Goal: Information Seeking & Learning: Get advice/opinions

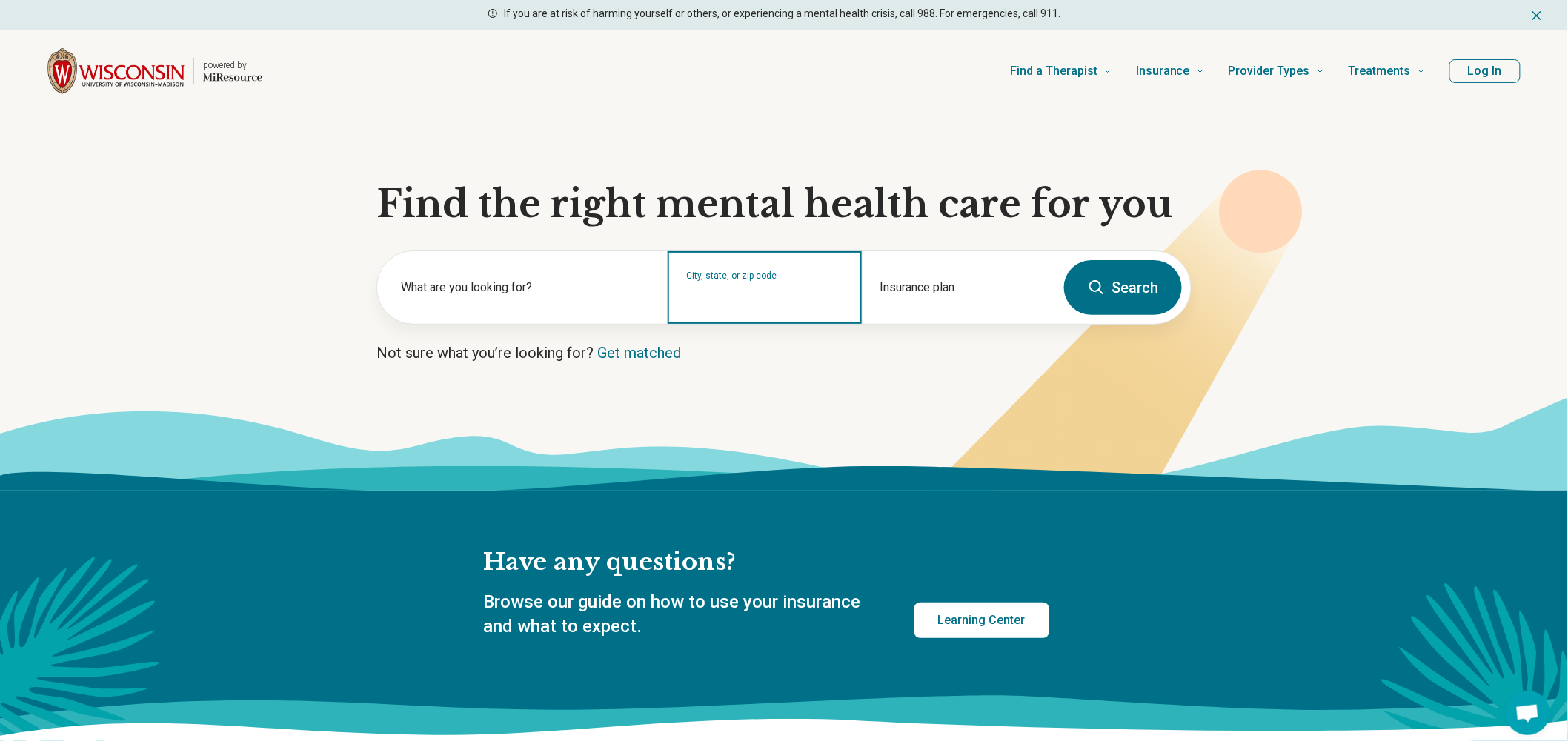
click at [743, 288] on input "City, state, or zip code" at bounding box center [764, 296] width 157 height 17
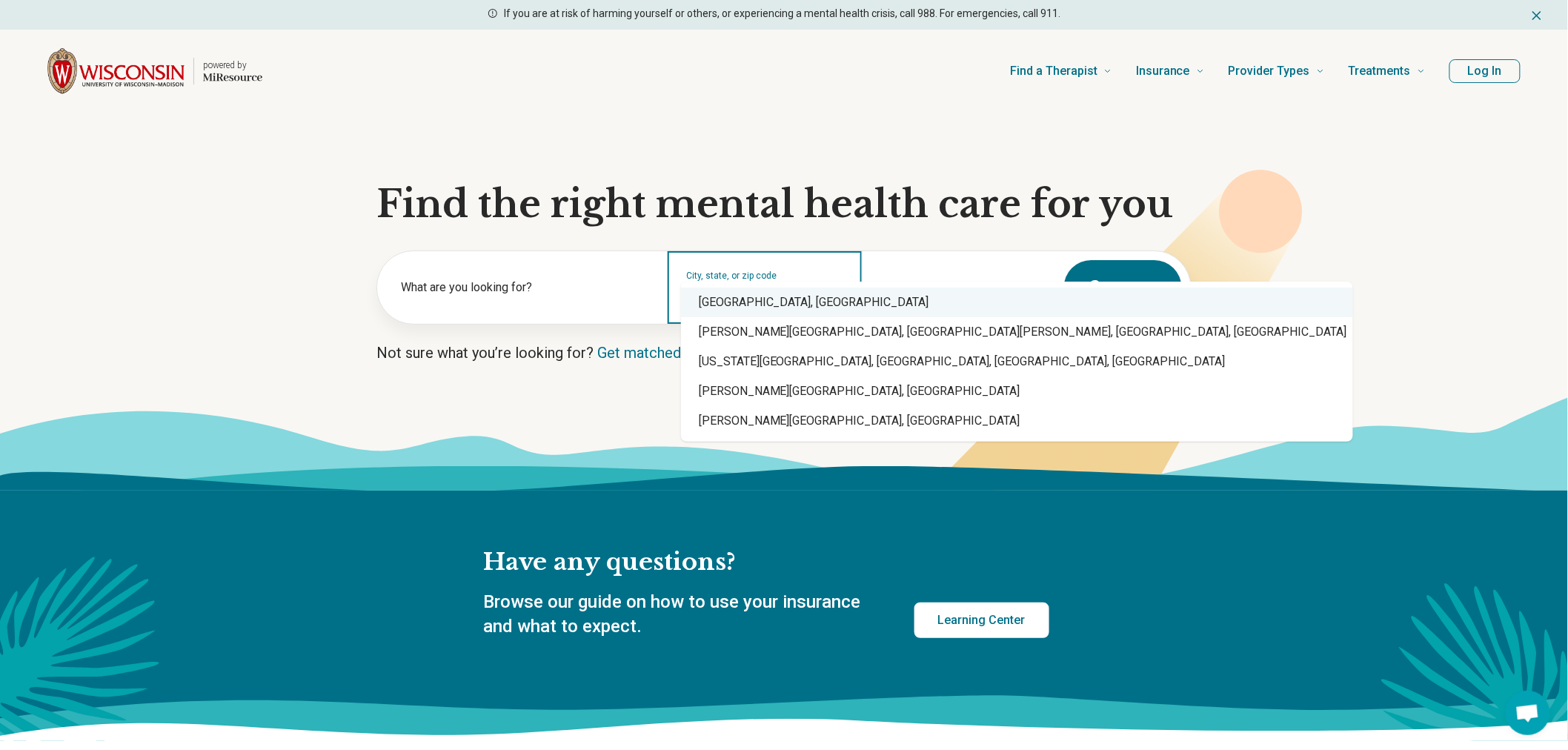
click at [727, 293] on div "Madison, WI" at bounding box center [1017, 302] width 672 height 29
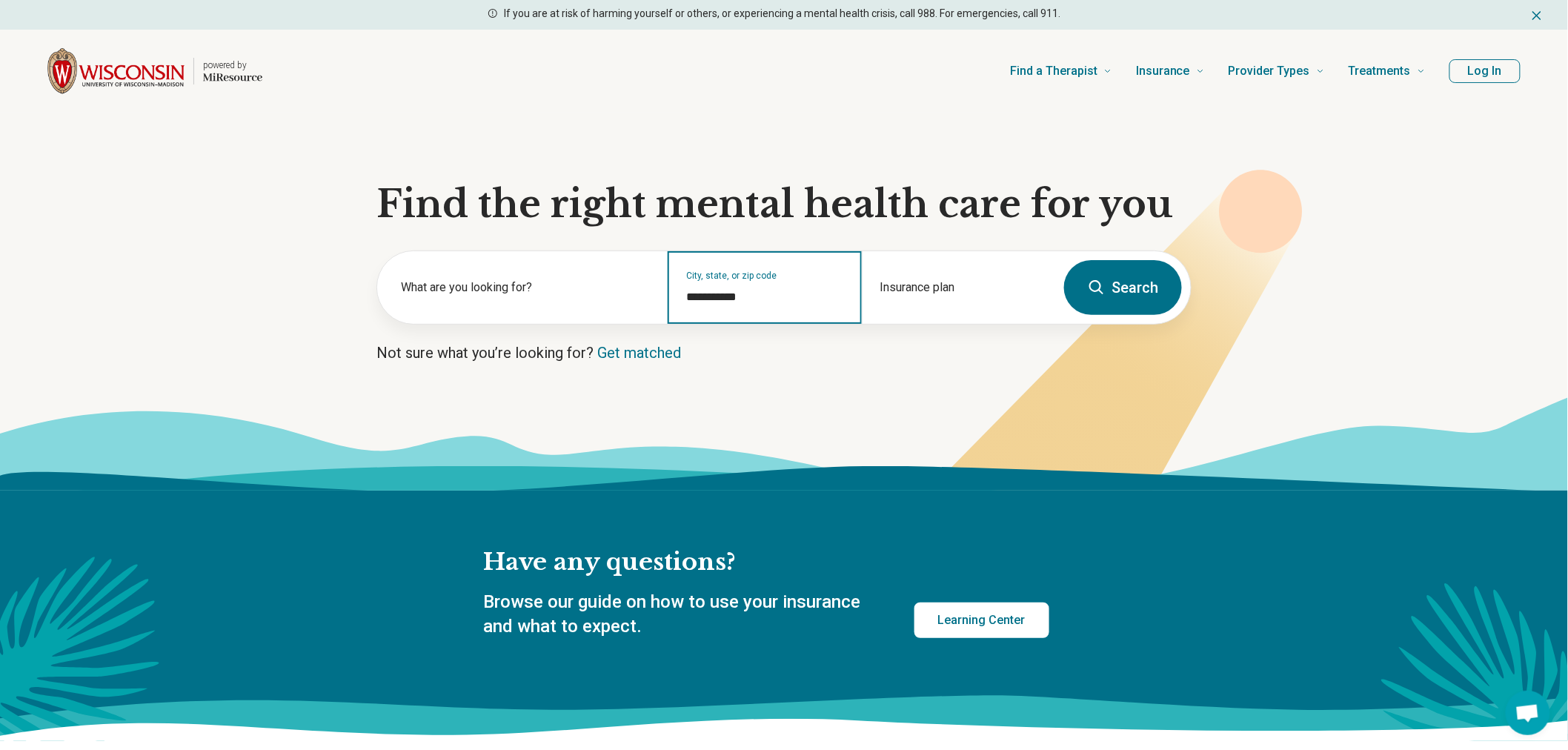
type input "**********"
click at [1137, 260] on button "Search" at bounding box center [1123, 288] width 118 height 55
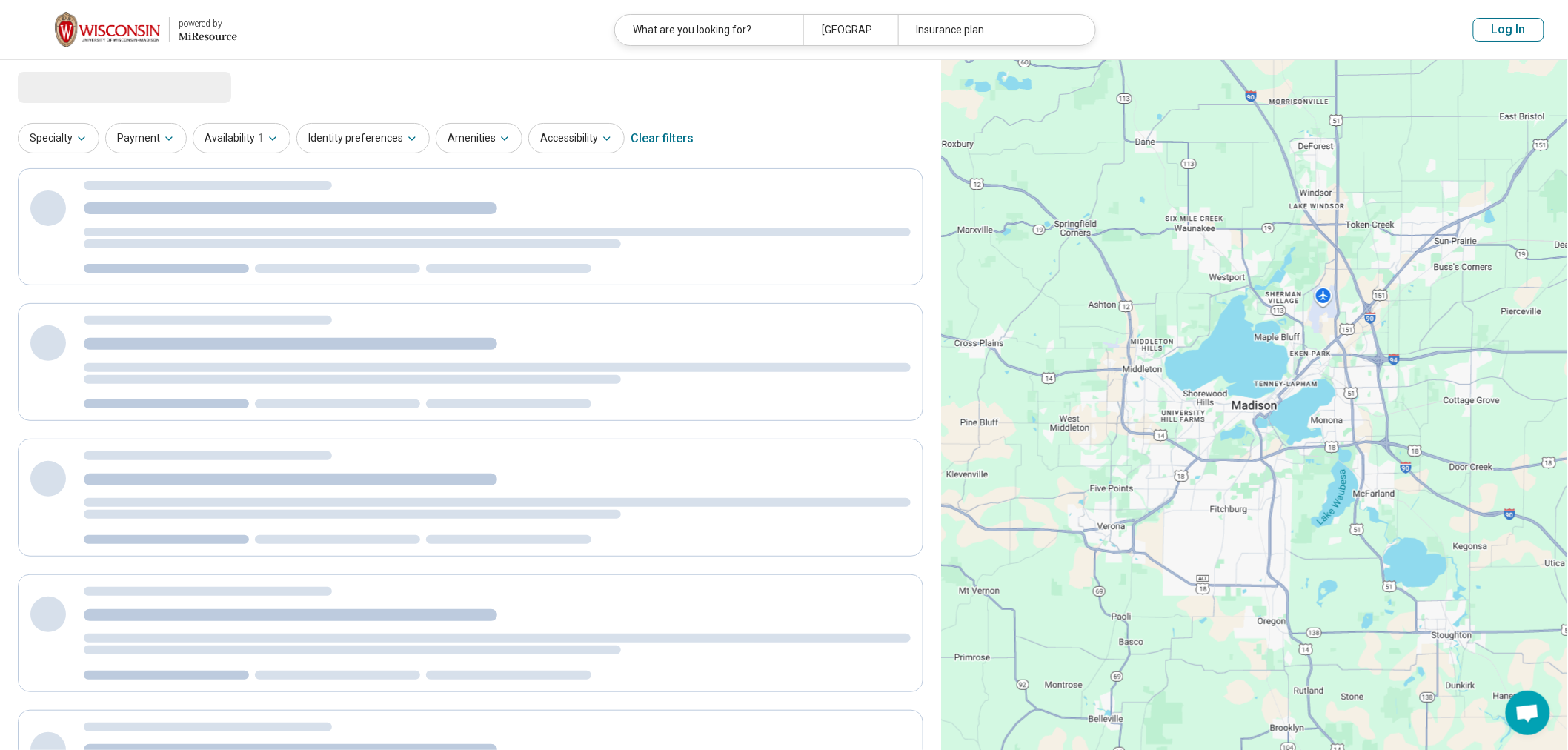
select select "***"
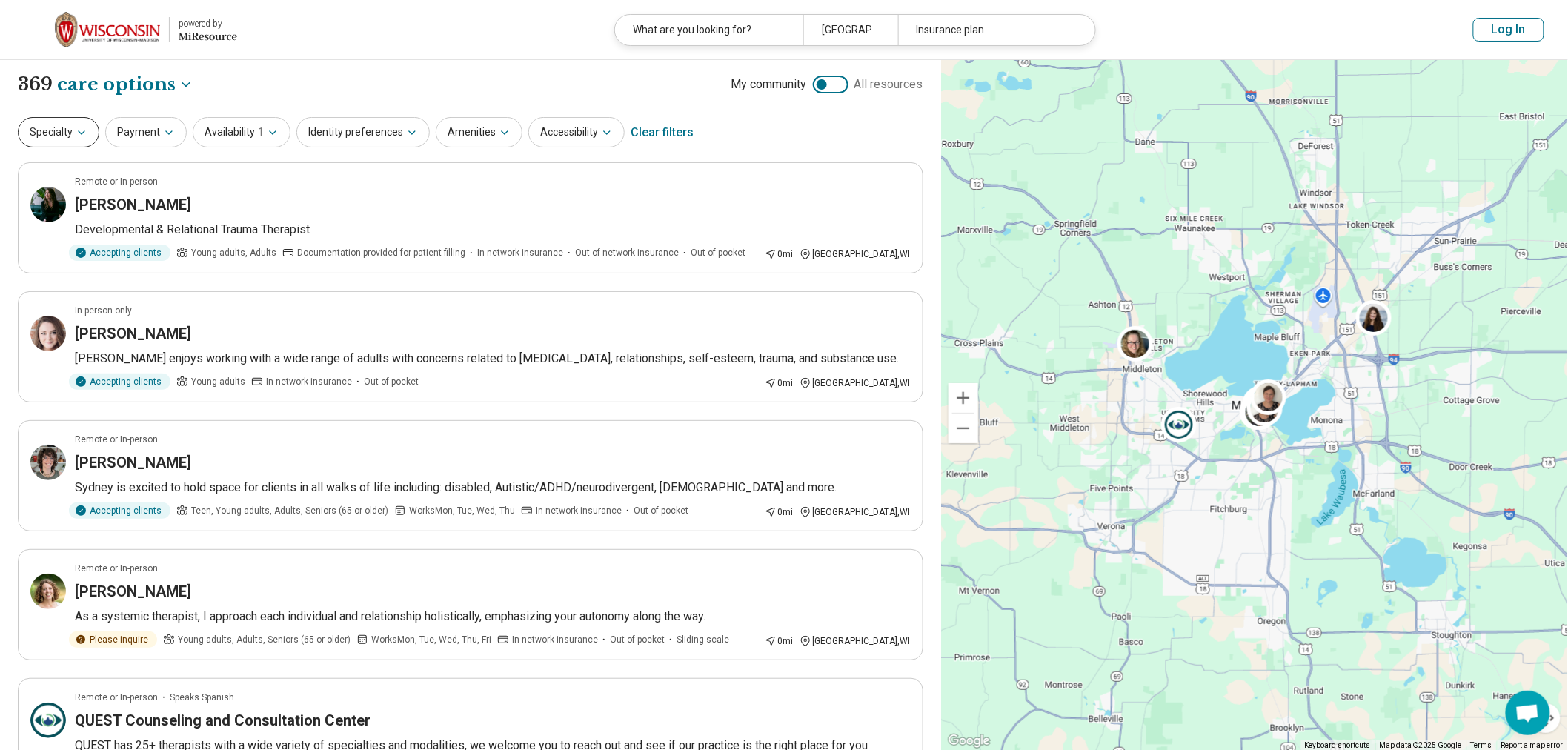
click at [56, 117] on button "Specialty" at bounding box center [58, 132] width 82 height 30
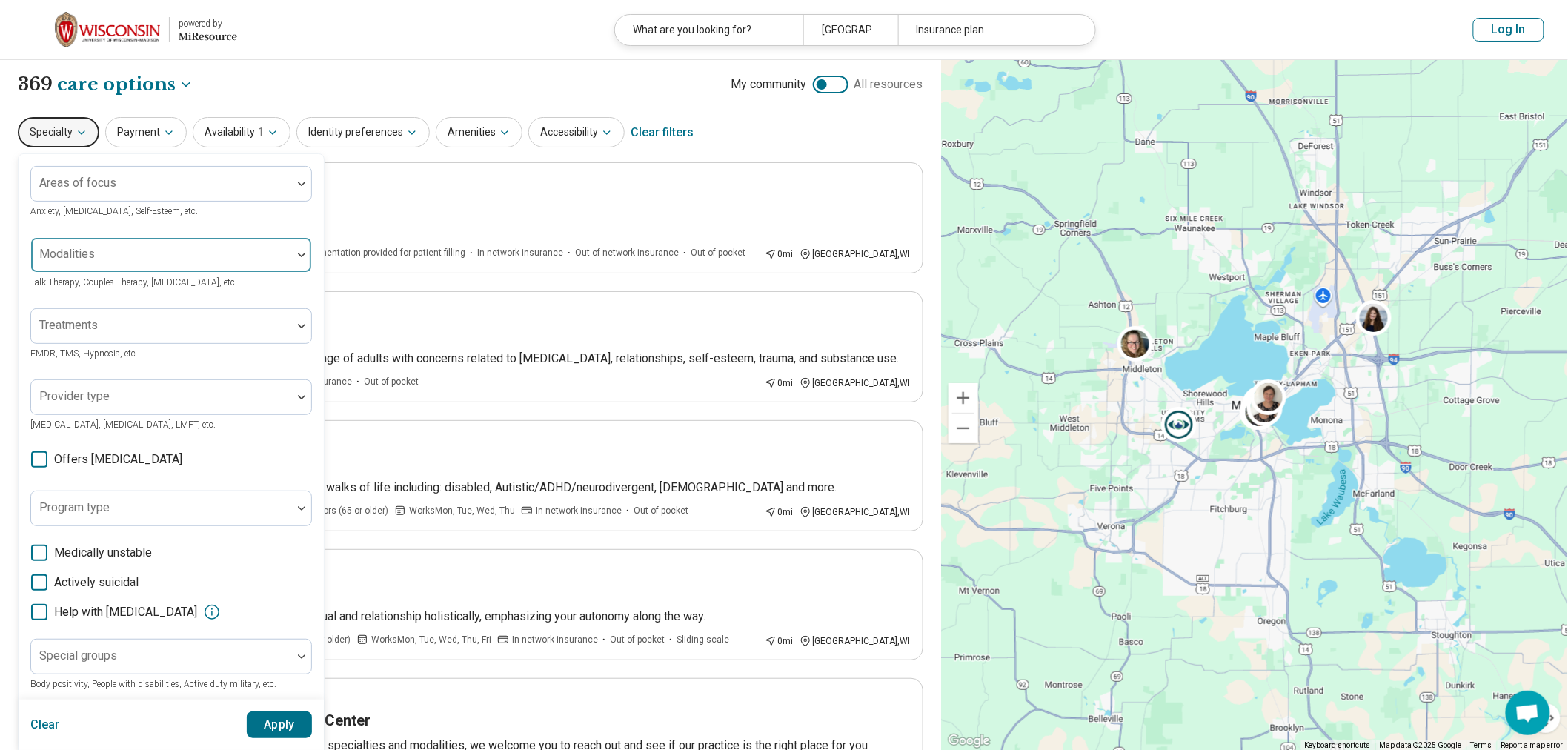
click at [113, 238] on div at bounding box center [161, 254] width 261 height 32
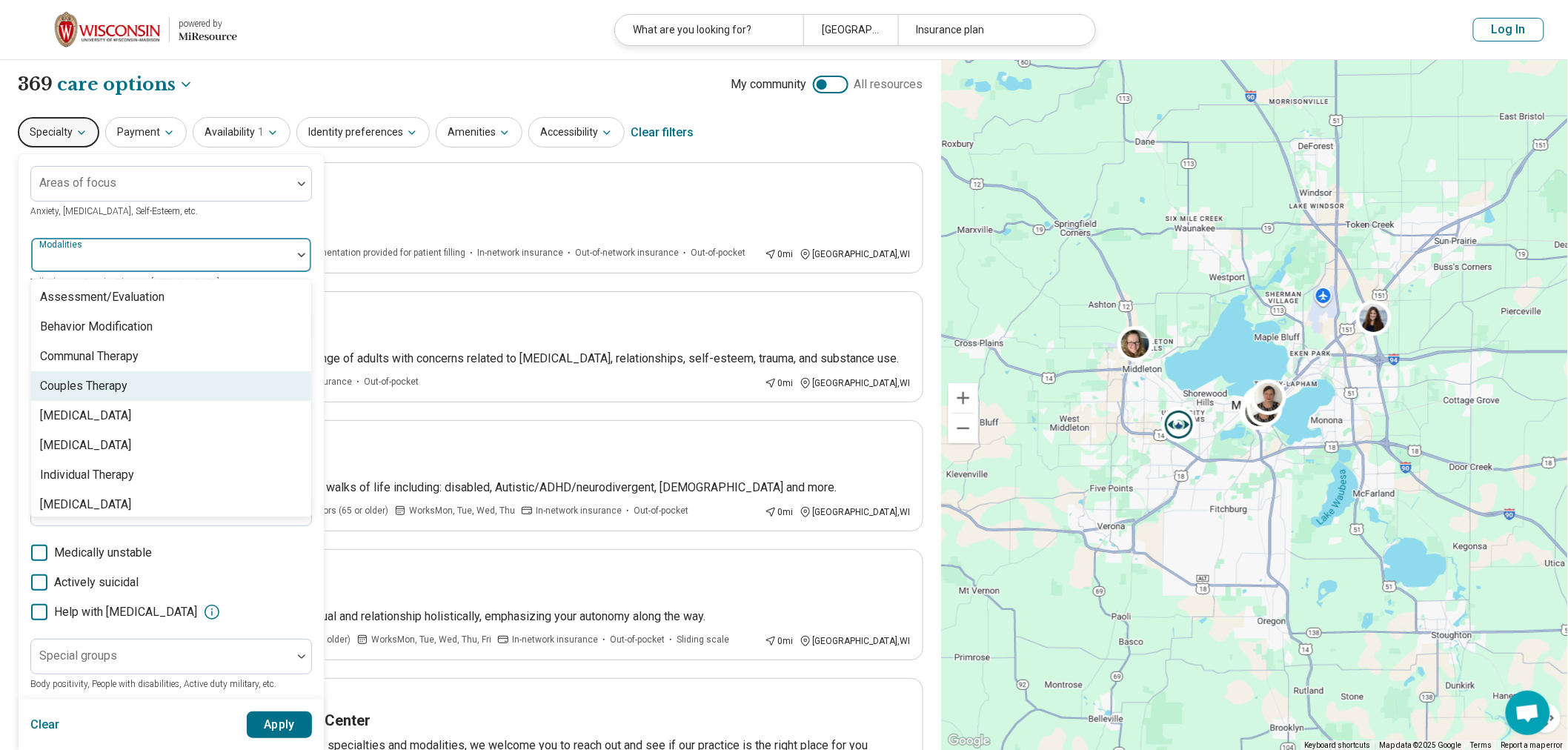
click at [111, 377] on div "Couples Therapy" at bounding box center [83, 386] width 87 height 17
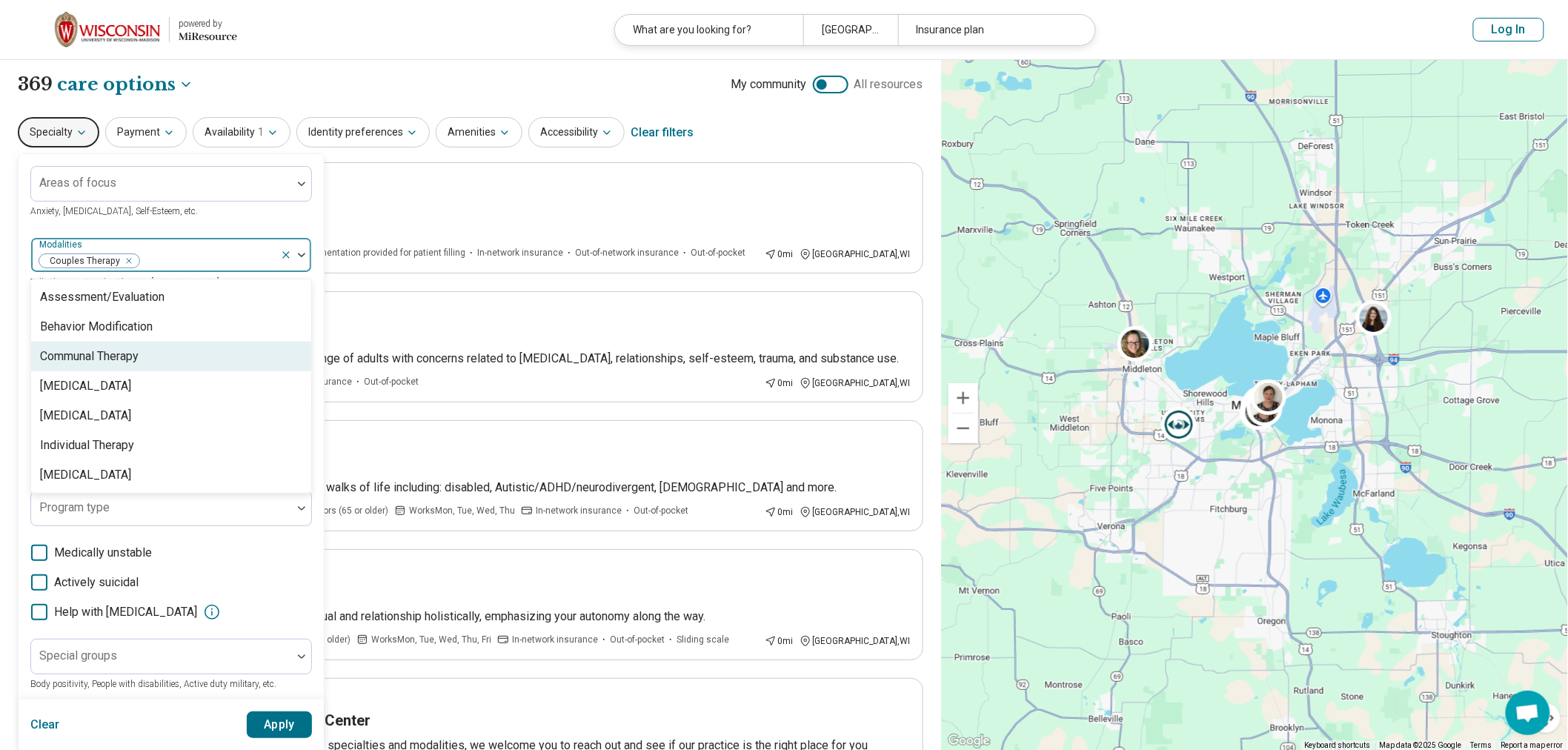
click at [284, 285] on div "Areas of focus Anxiety, Depression, Self-Esteem, etc. option Couples Therapy, s…" at bounding box center [170, 481] width 307 height 655
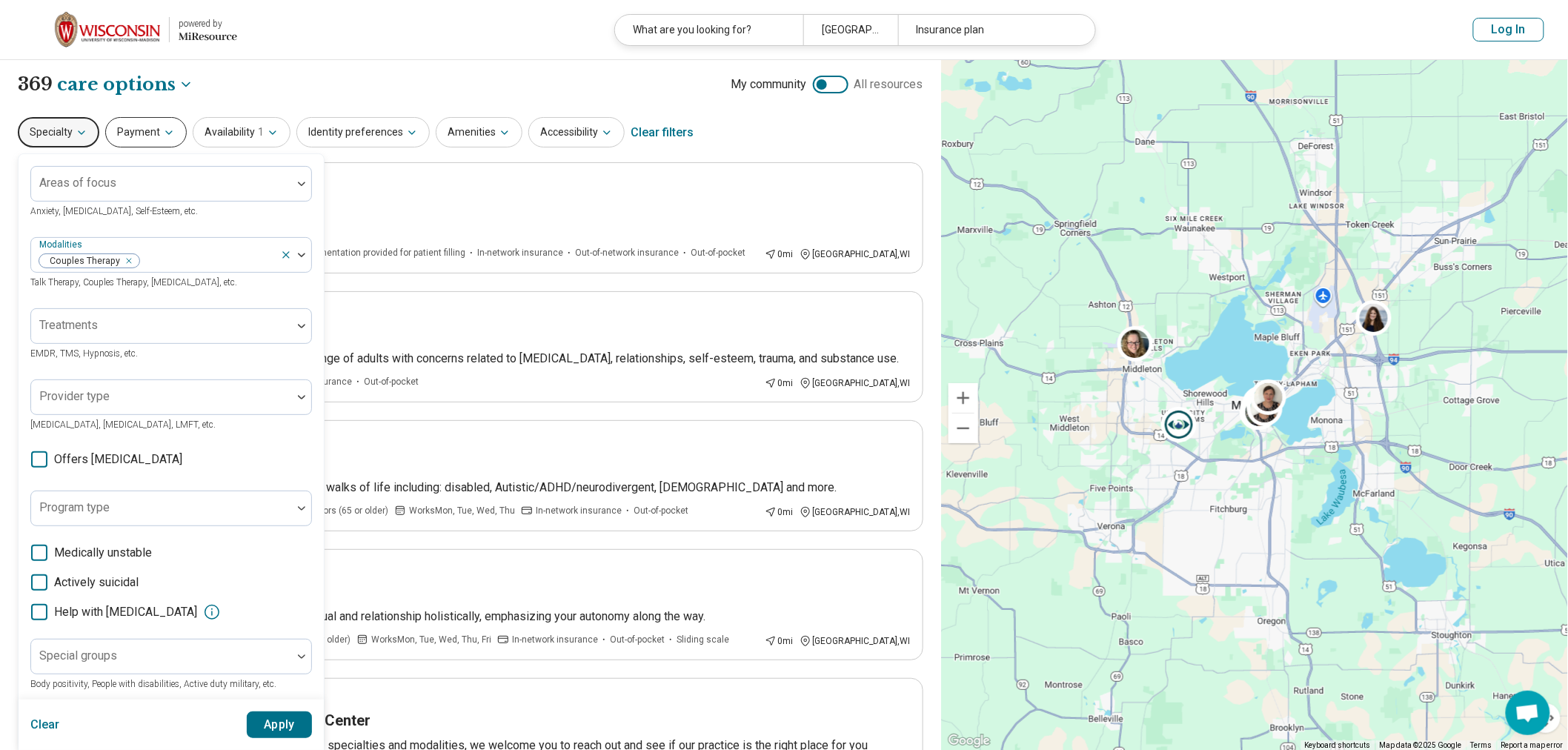
click at [105, 117] on button "Payment" at bounding box center [145, 132] width 82 height 30
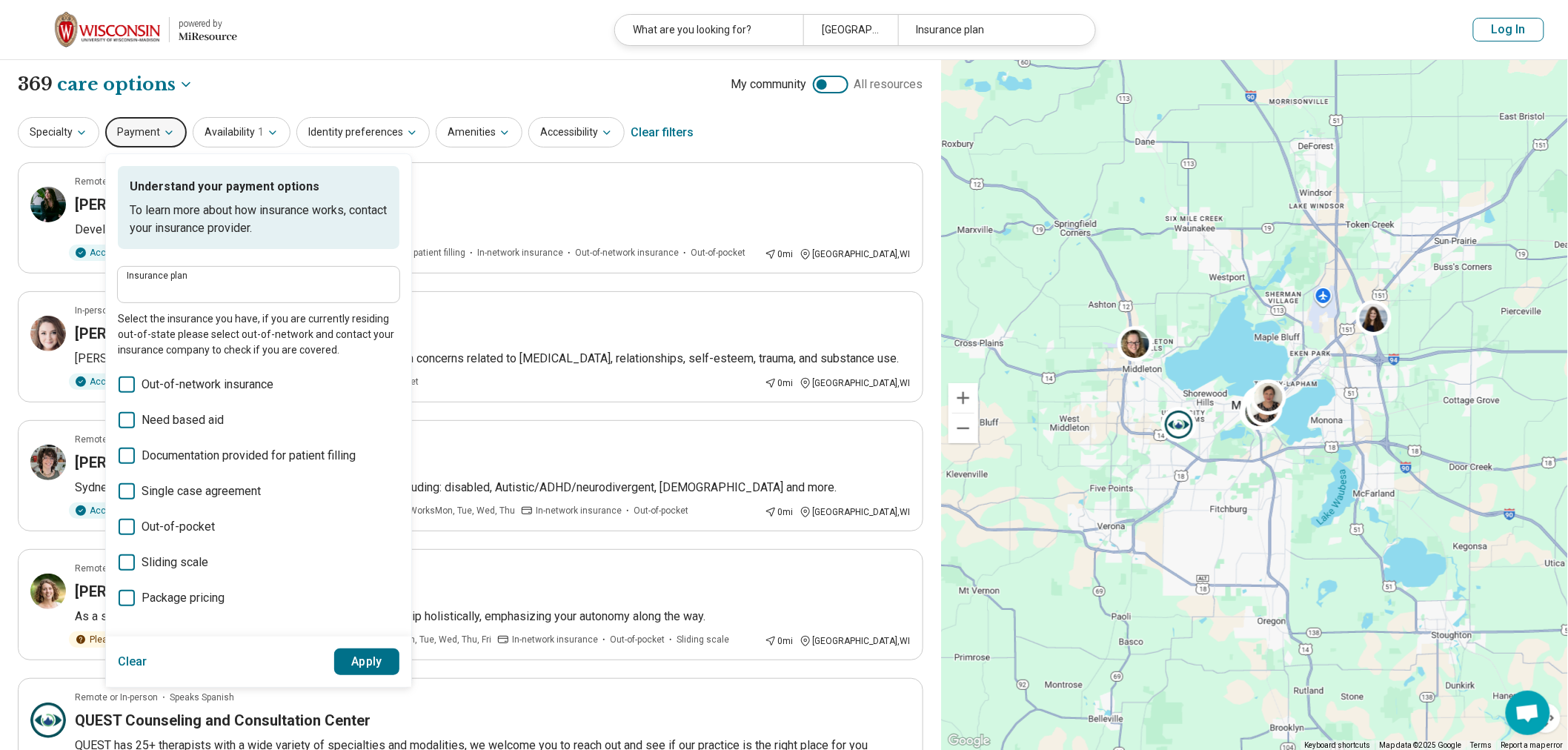
click at [253, 271] on label "Insurance plan" at bounding box center [259, 276] width 264 height 9
click at [253, 281] on input "Insurance plan" at bounding box center [259, 289] width 264 height 17
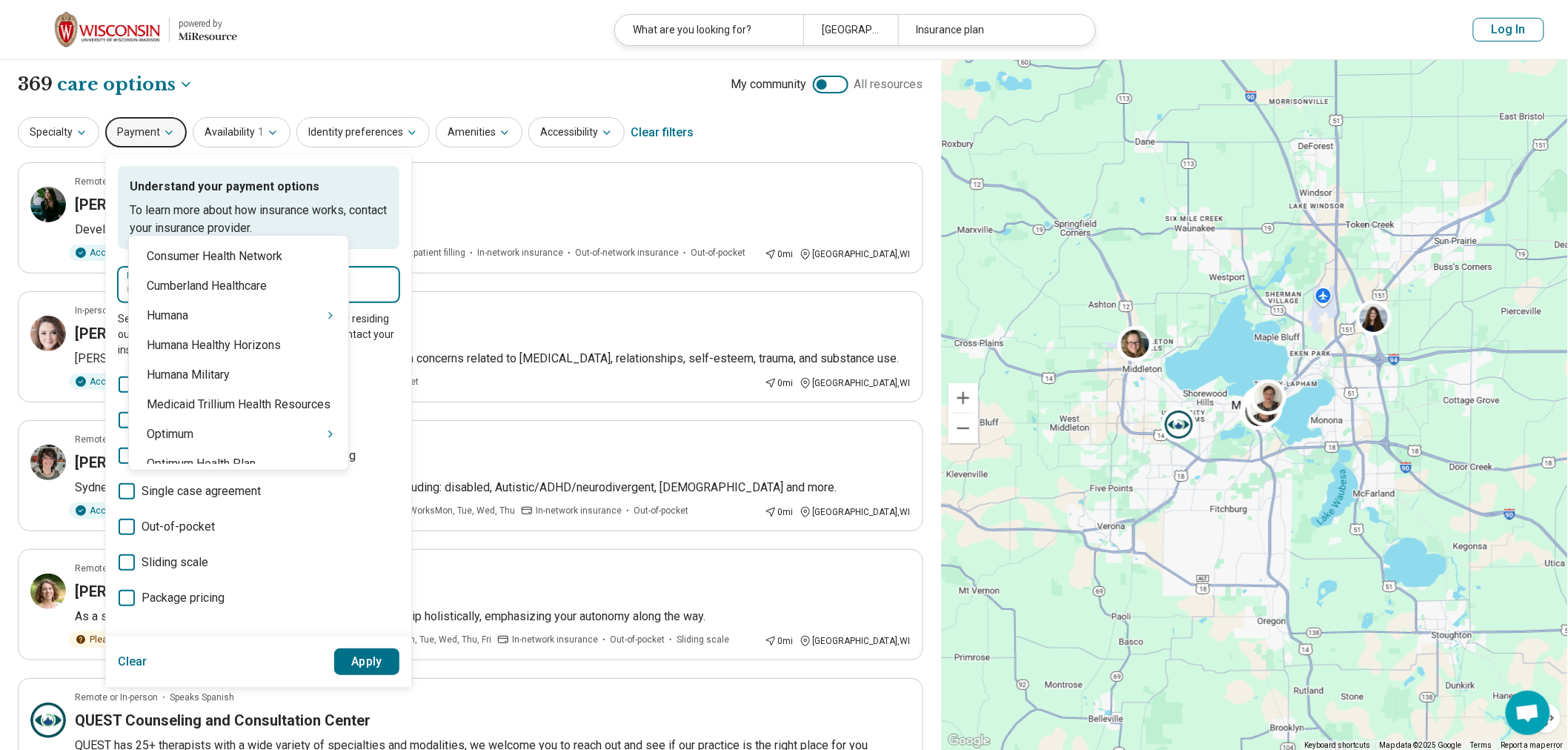
type input "***"
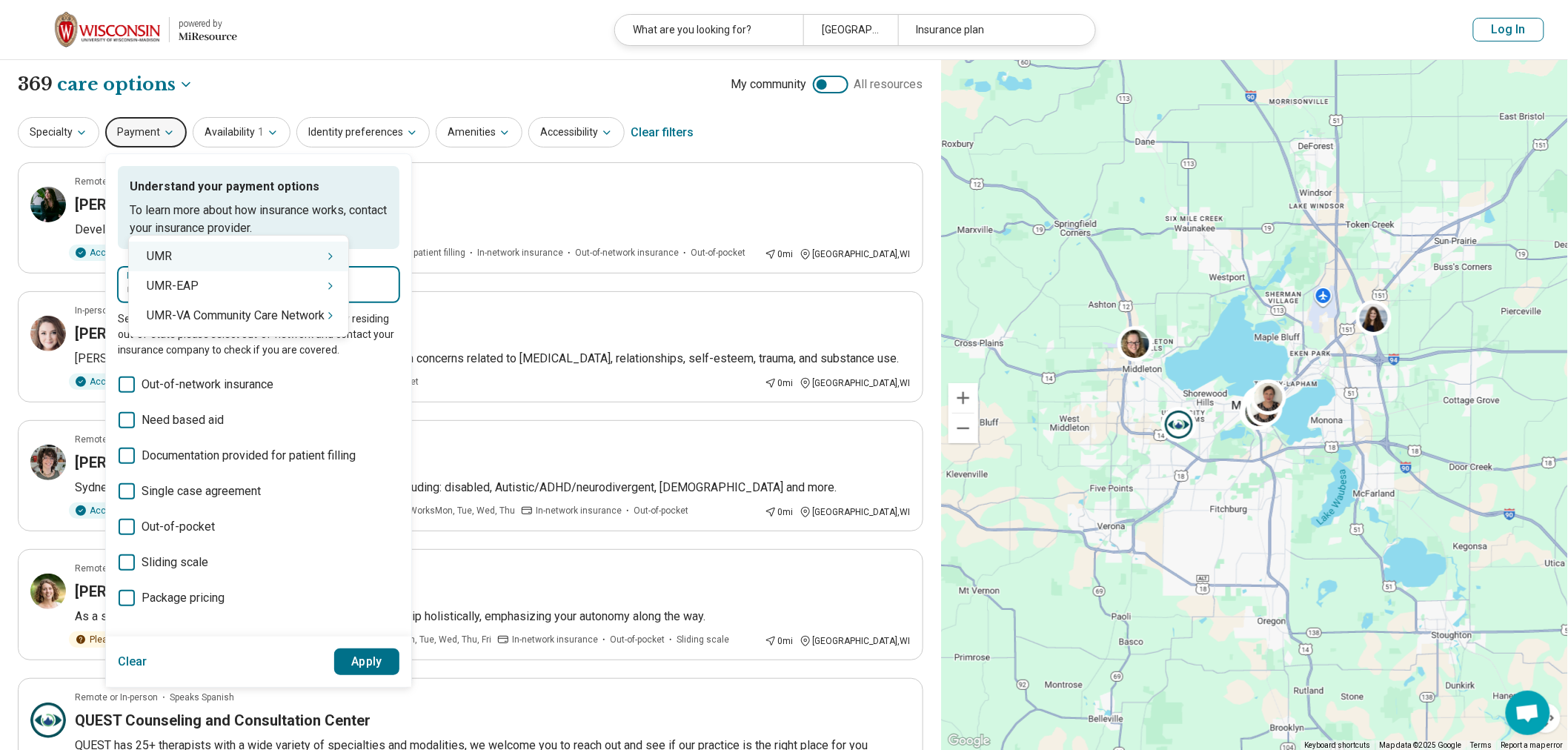
click at [207, 246] on div "UMR" at bounding box center [238, 256] width 219 height 29
click at [210, 271] on div "Wisconsin – UMR" at bounding box center [193, 286] width 129 height 29
type input "**********"
click at [344, 648] on button "Apply" at bounding box center [367, 661] width 66 height 27
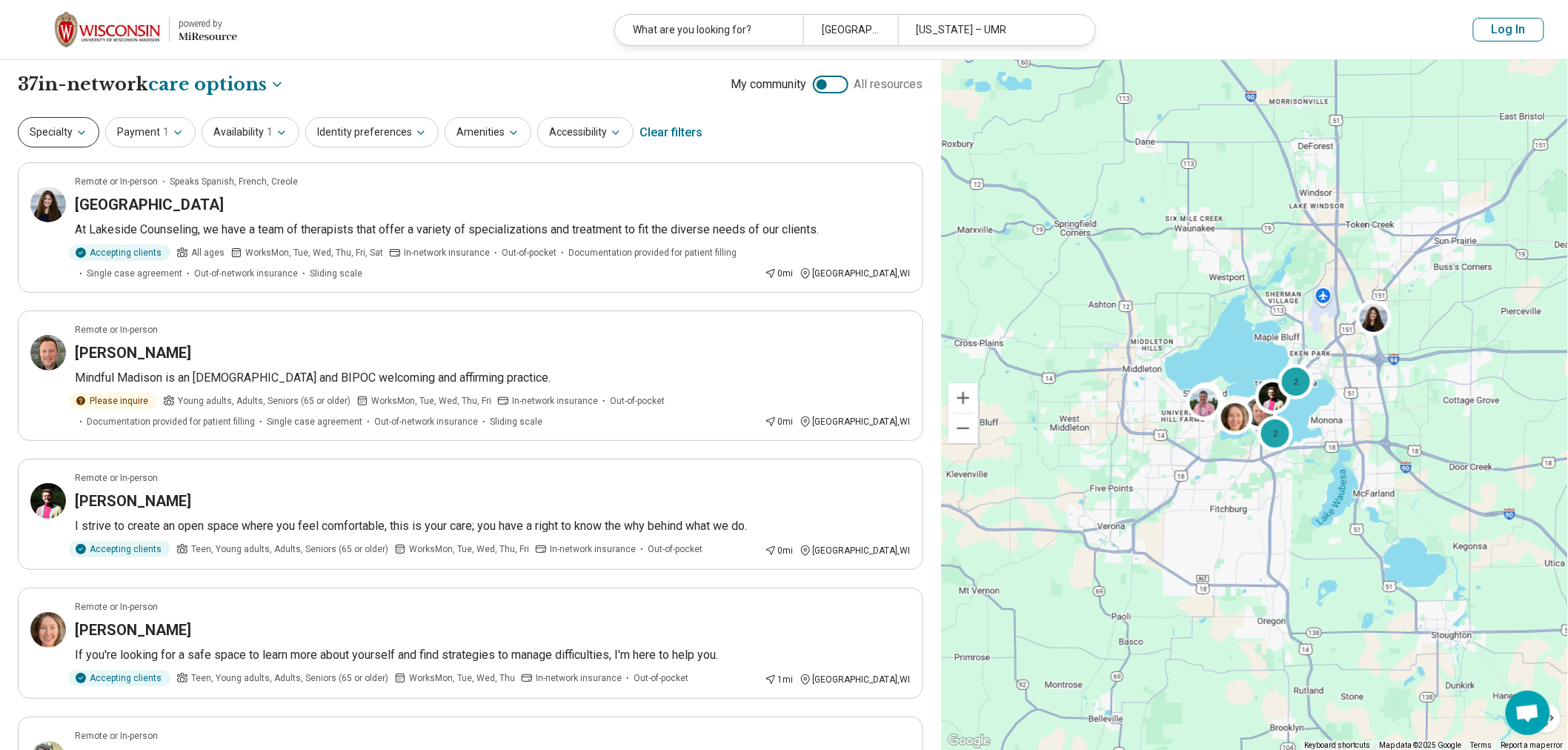
click at [75, 127] on icon "button" at bounding box center [81, 133] width 12 height 12
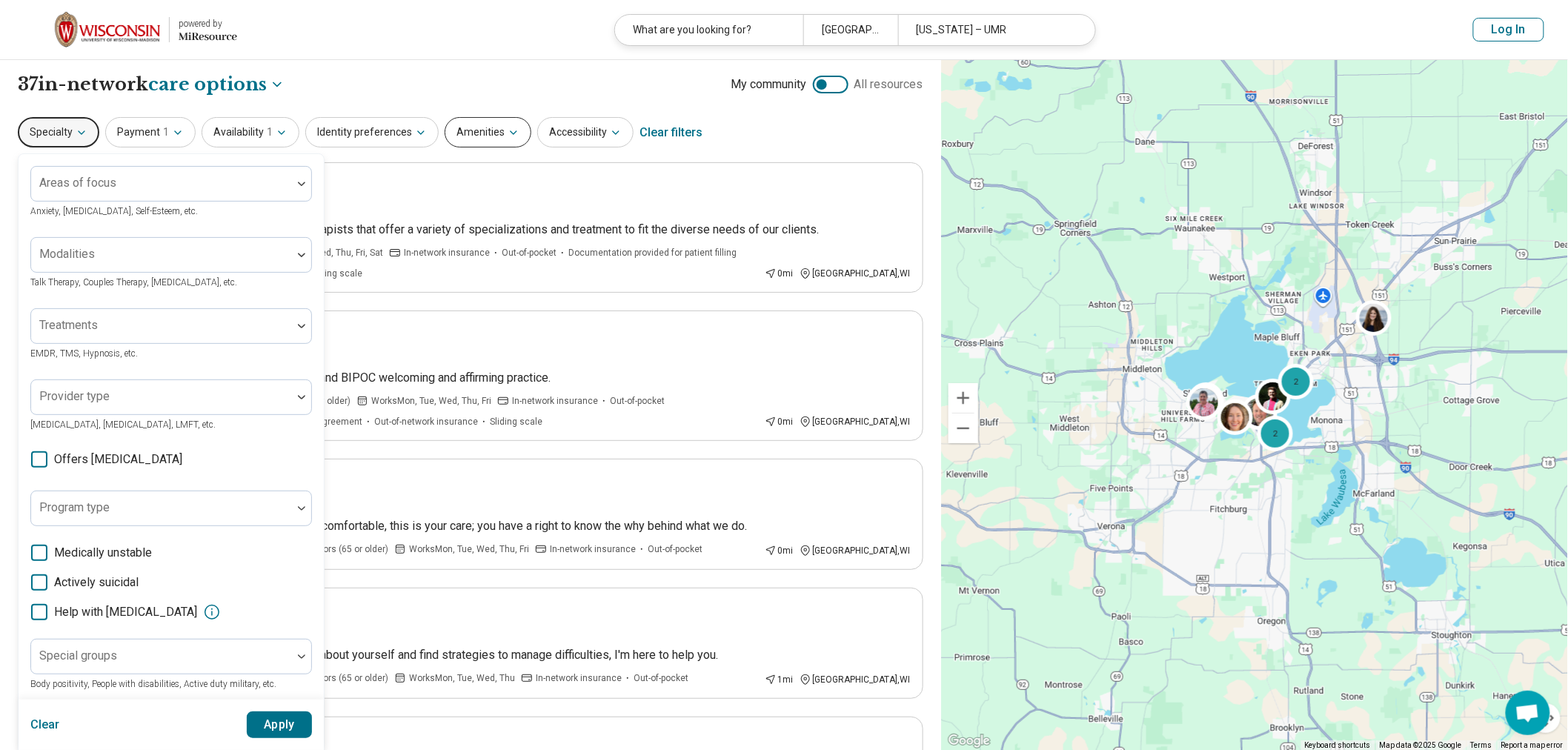
click at [507, 127] on icon "button" at bounding box center [513, 133] width 12 height 12
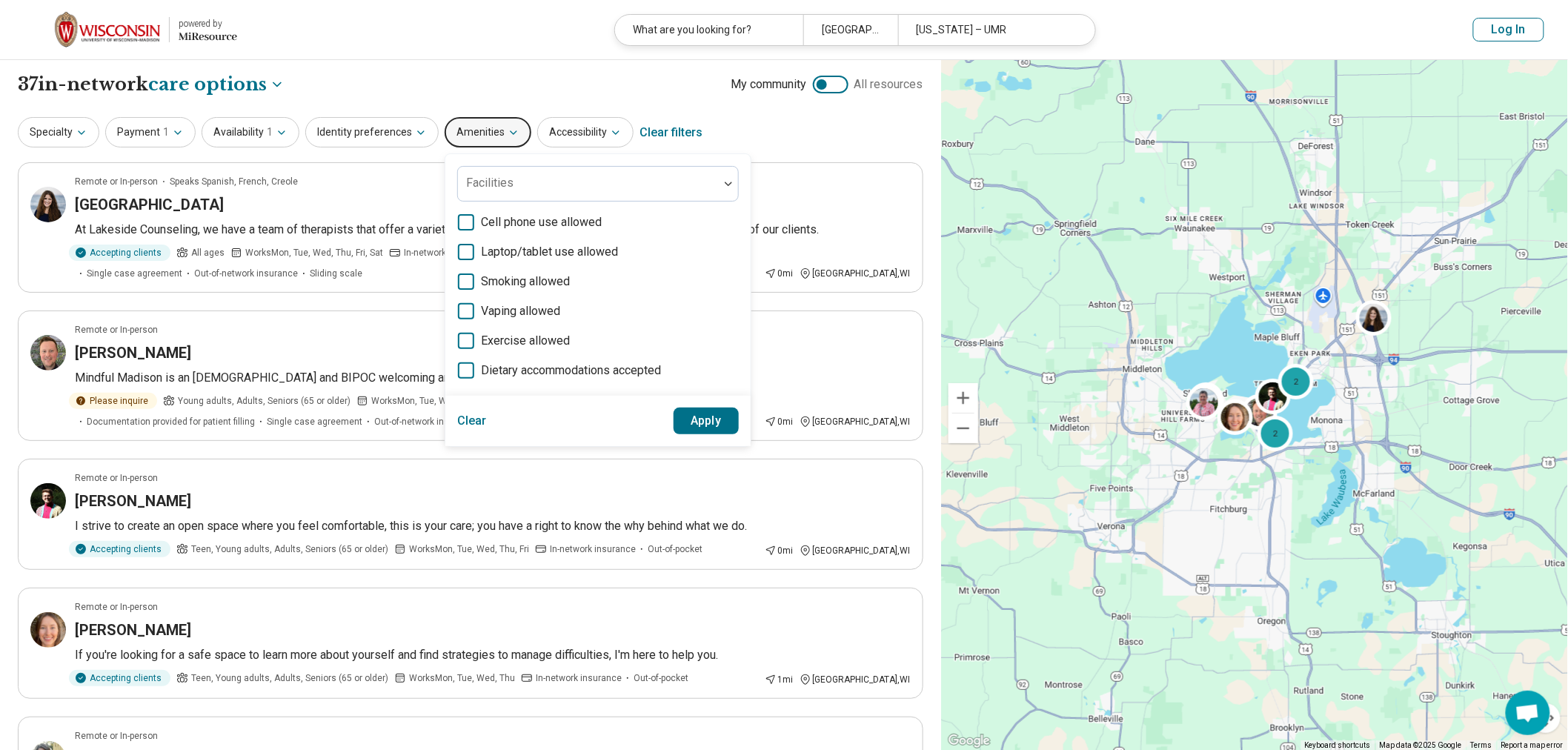
click at [507, 127] on icon "button" at bounding box center [513, 133] width 12 height 12
click at [538, 117] on button "Accessibility" at bounding box center [586, 132] width 97 height 30
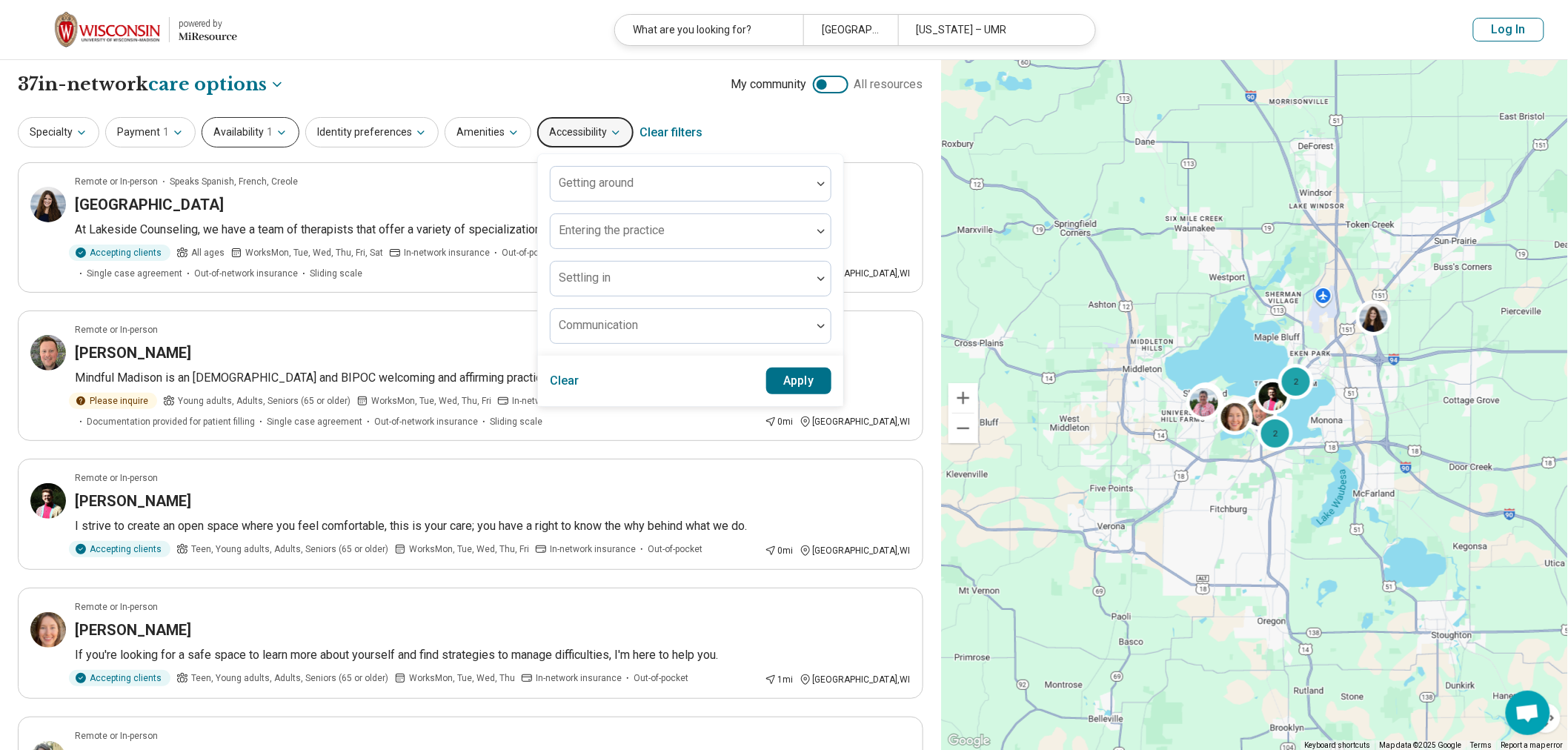
click at [206, 117] on button "Availability 1" at bounding box center [250, 132] width 98 height 30
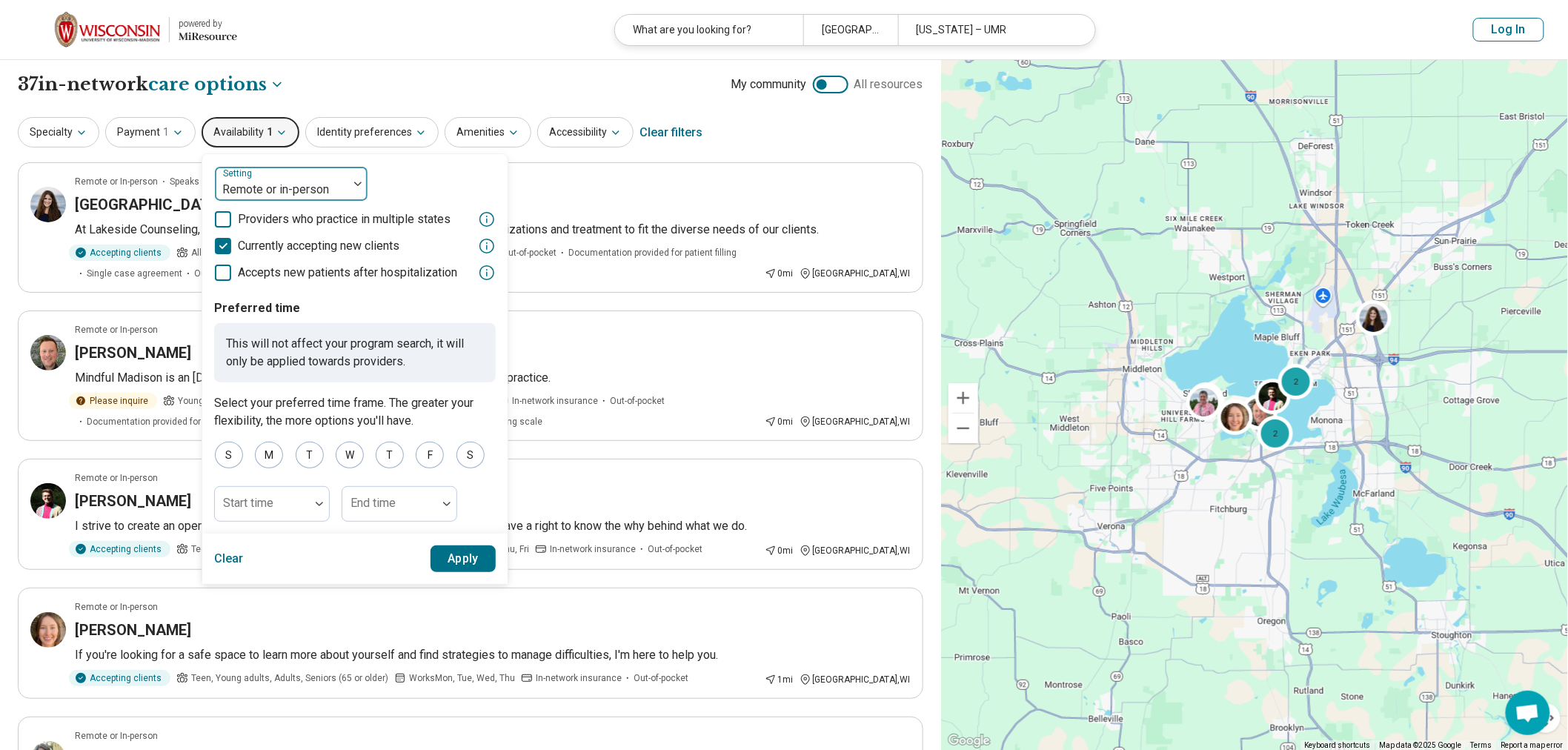
click at [354, 181] on img at bounding box center [358, 183] width 7 height 5
click at [381, 44] on header "powered by Miresource logo What are you looking for? Madison, WI Wisconsin – UM…" at bounding box center [784, 29] width 1568 height 60
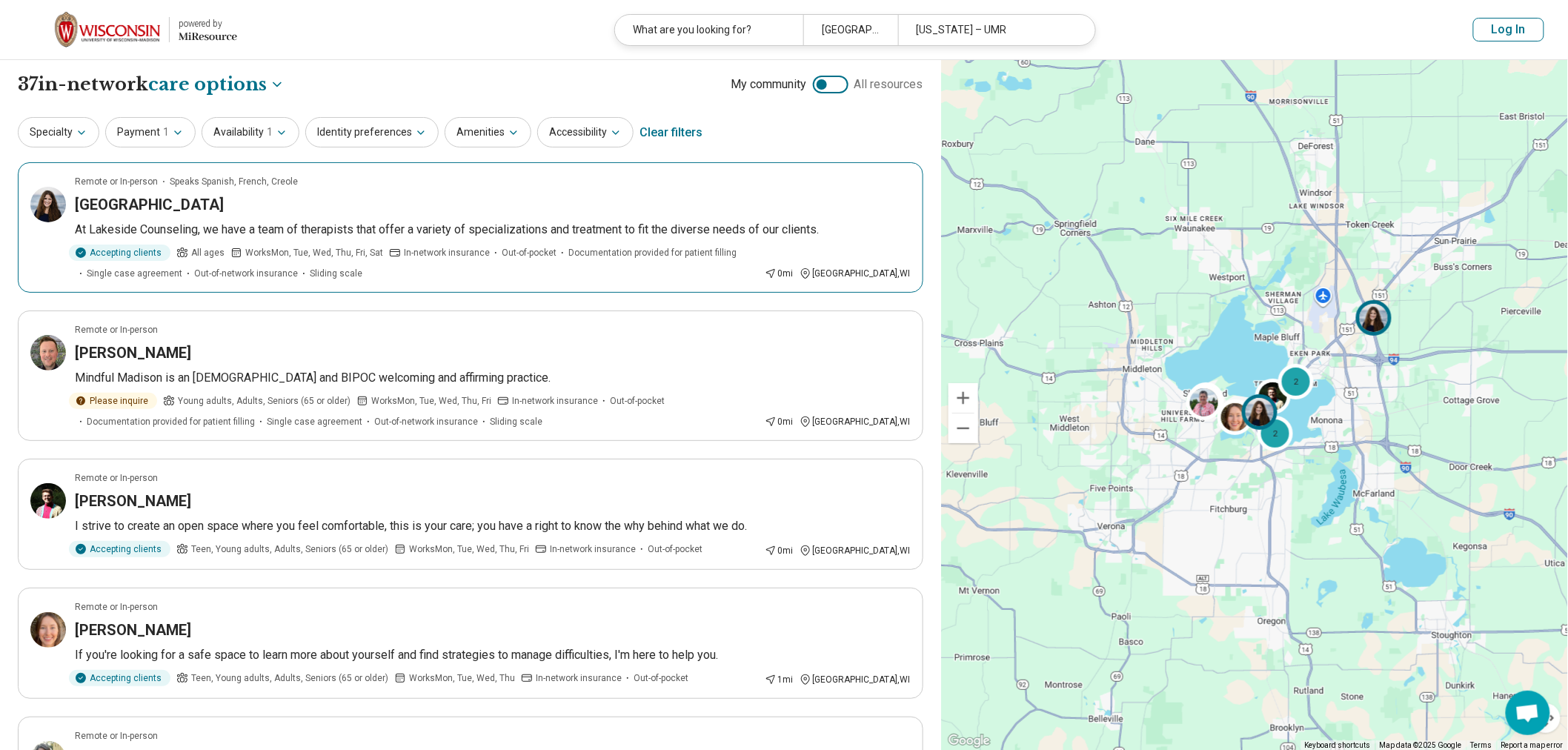
click at [442, 162] on article "Remote or In-person Speaks Spanish, French, Creole Lakeside Counseling Center A…" at bounding box center [470, 227] width 906 height 131
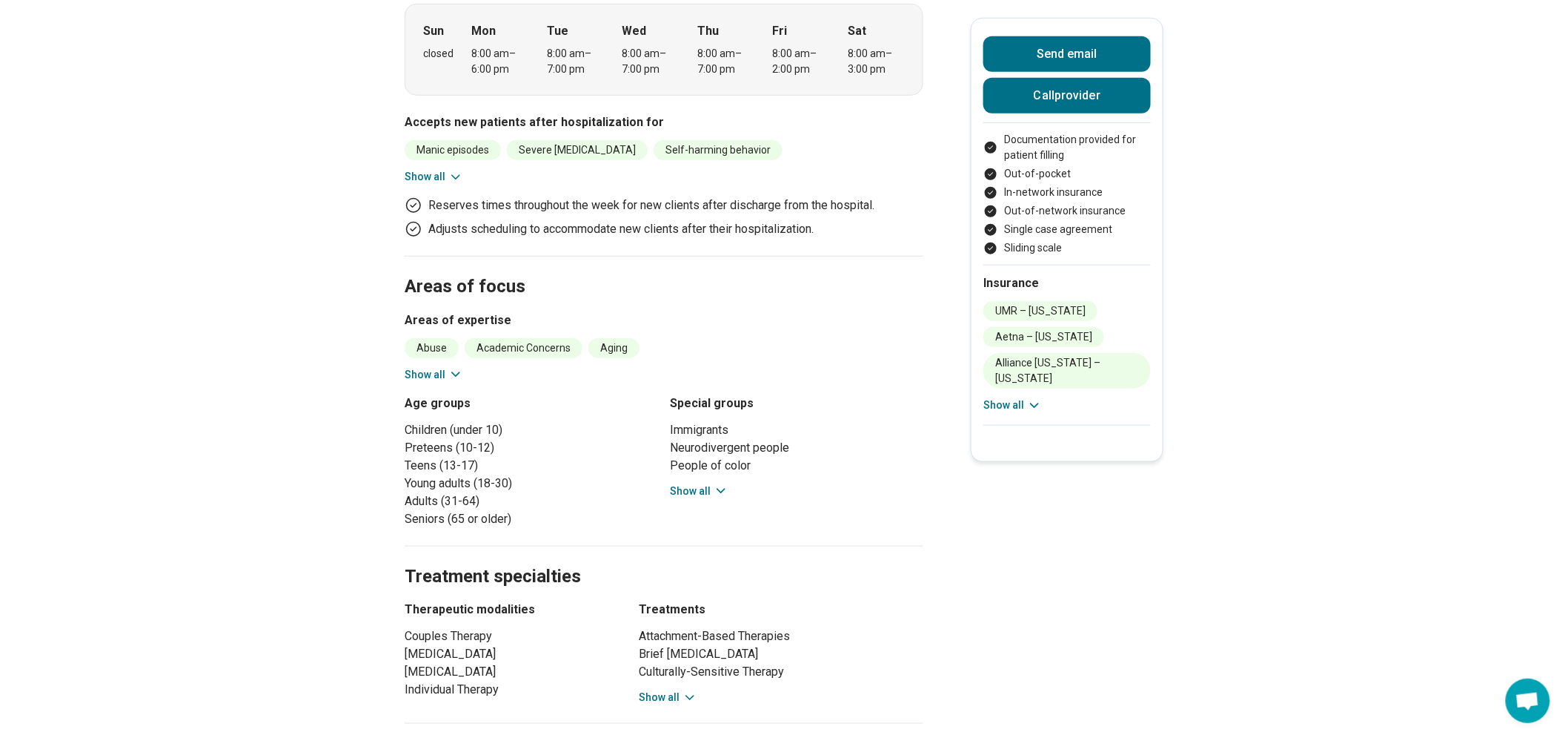
scroll to position [550, 0]
